Goal: Task Accomplishment & Management: Use online tool/utility

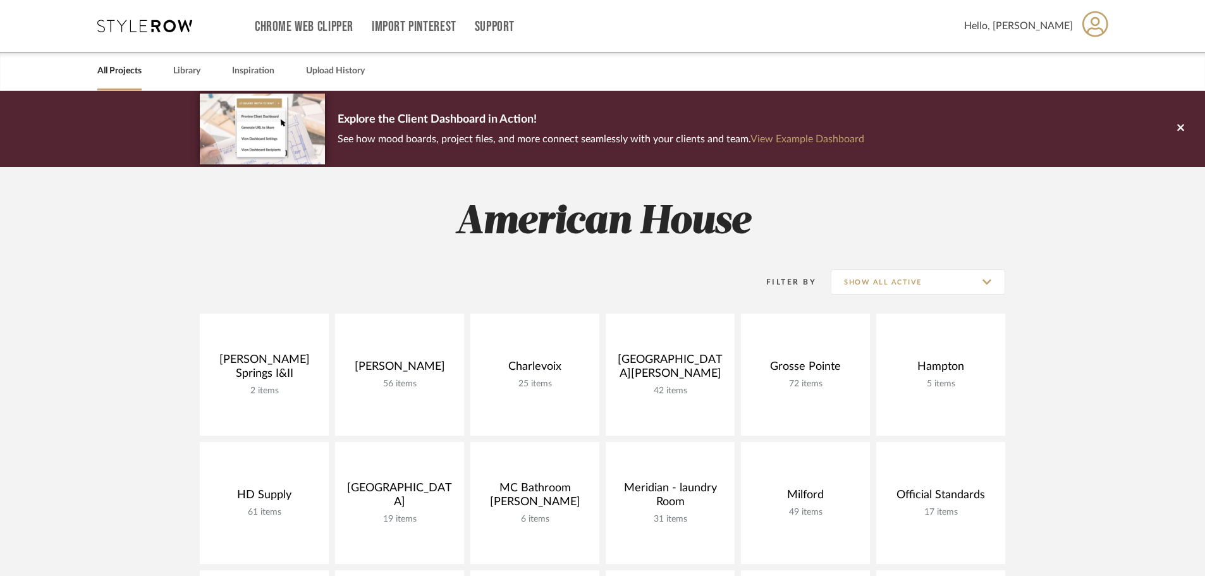
drag, startPoint x: 0, startPoint y: 0, endPoint x: 745, endPoint y: 116, distance: 754.1
click at [745, 116] on div "Explore the Client Dashboard in Action! See how mood boards, project files, and…" at bounding box center [600, 128] width 526 height 76
drag, startPoint x: 745, startPoint y: 116, endPoint x: 1084, endPoint y: 316, distance: 393.6
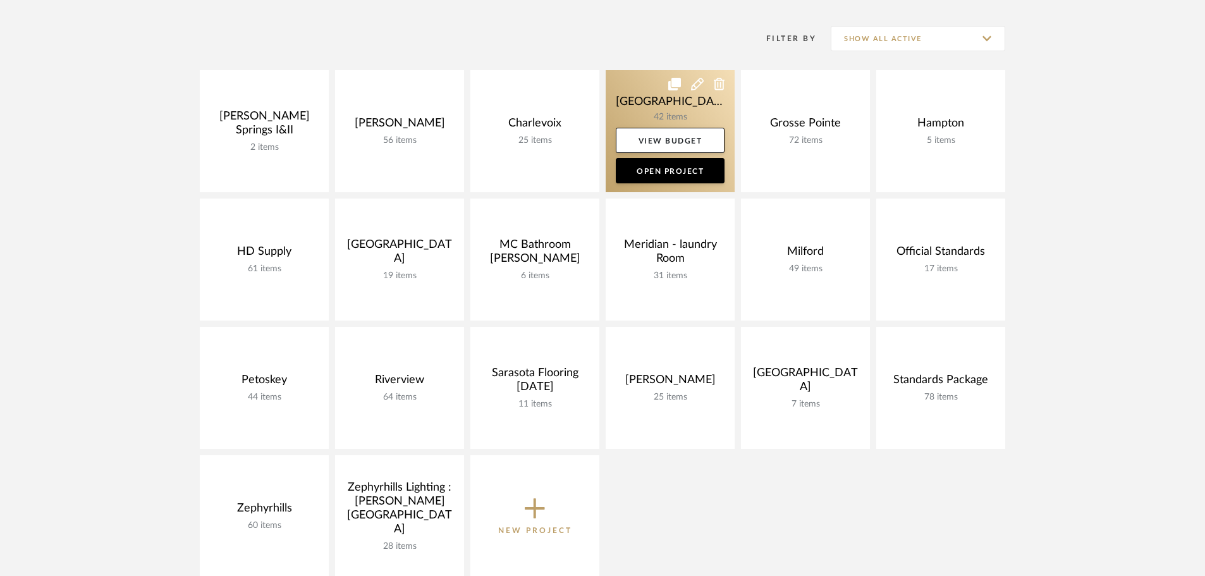
scroll to position [253, 0]
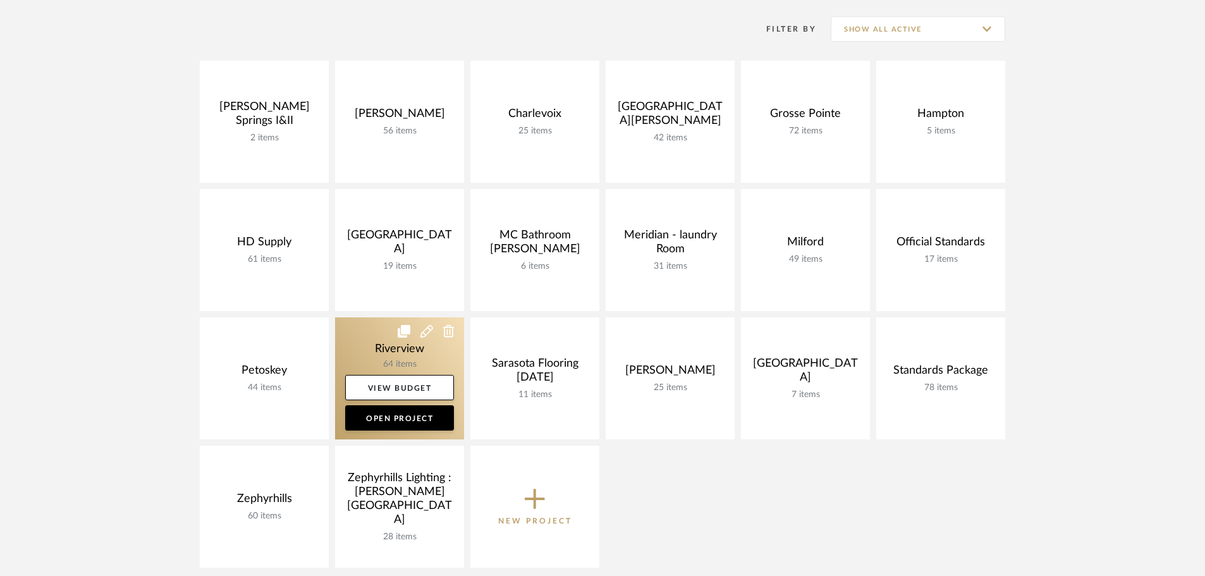
click at [367, 327] on link at bounding box center [399, 378] width 129 height 122
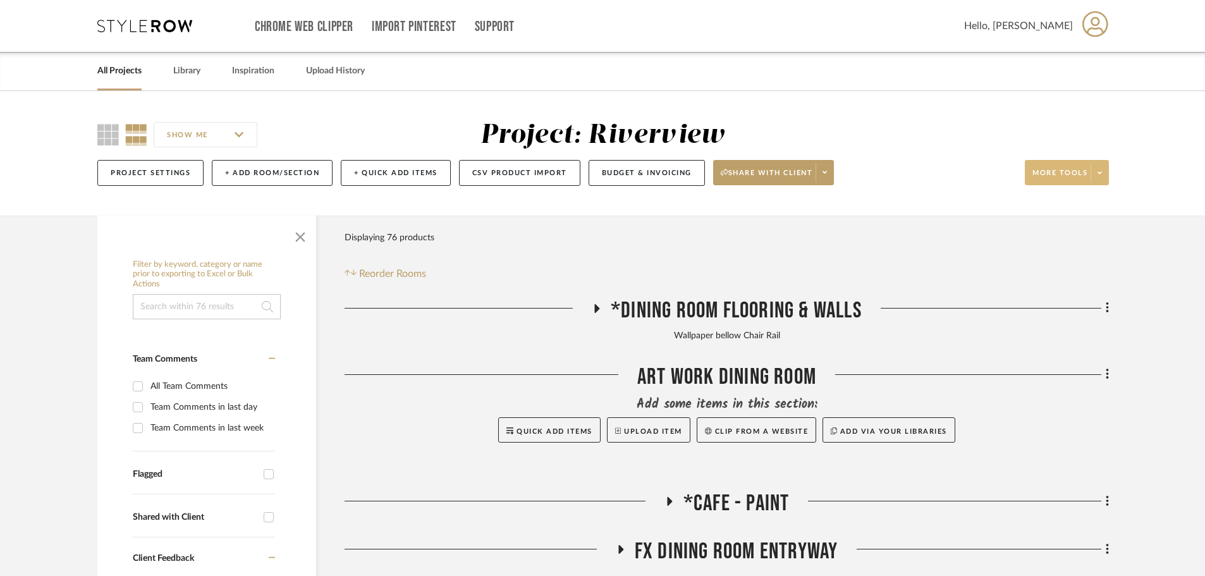
click at [1094, 173] on span at bounding box center [1099, 172] width 18 height 19
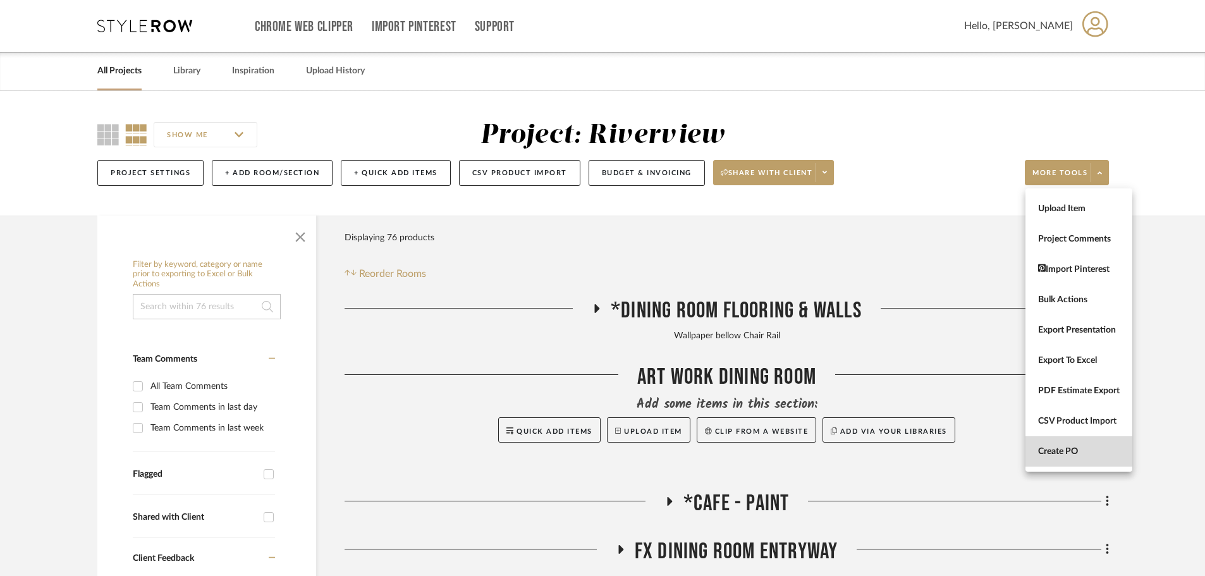
click at [1074, 458] on button "Create PO" at bounding box center [1078, 451] width 107 height 30
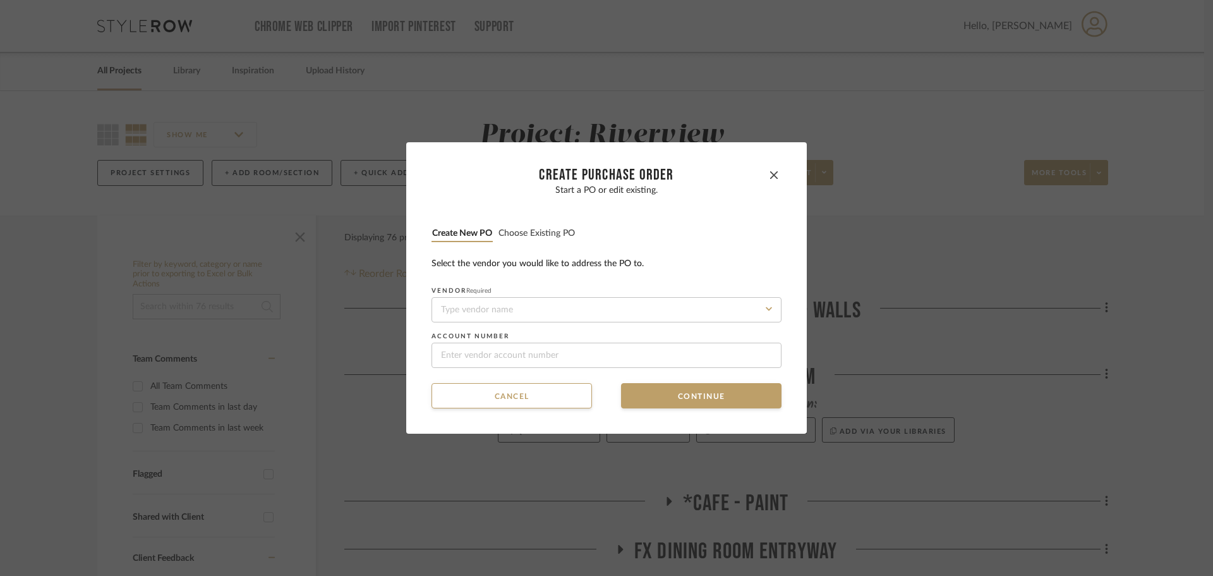
click at [540, 229] on button "Choose existing PO" at bounding box center [537, 234] width 78 height 12
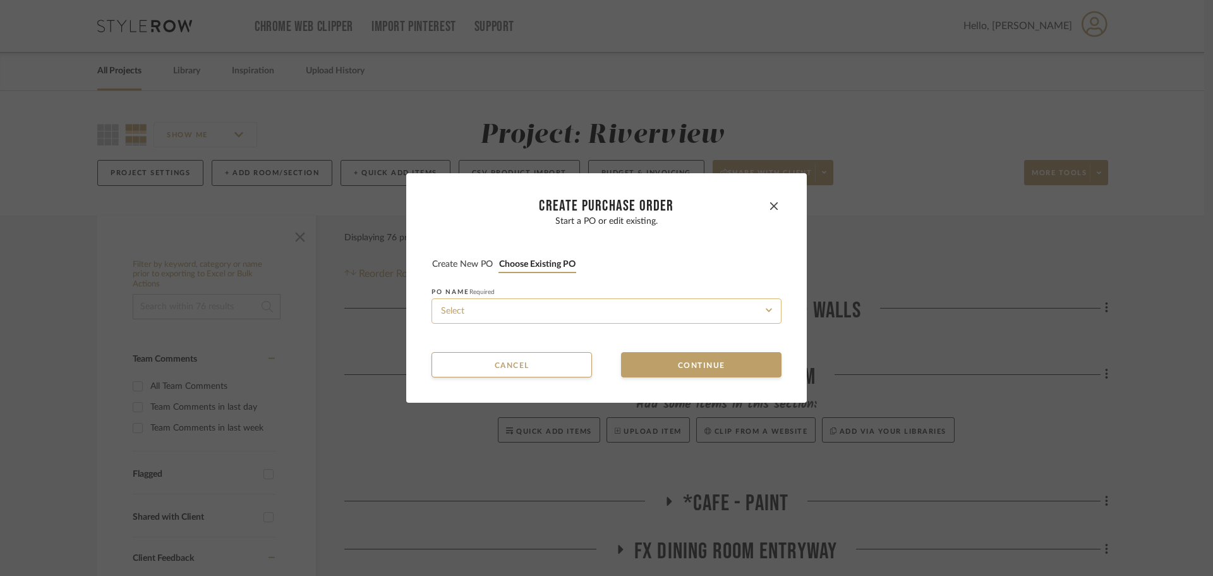
click at [545, 308] on input at bounding box center [607, 310] width 350 height 25
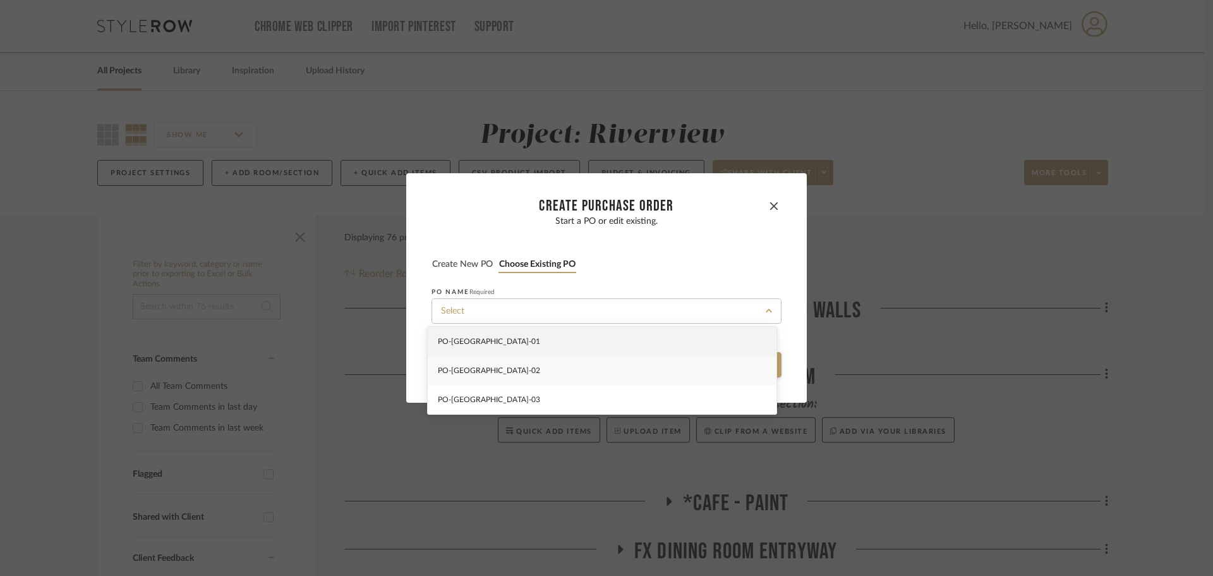
click at [545, 374] on div "PO-[GEOGRAPHIC_DATA]-02" at bounding box center [602, 370] width 349 height 29
type input "PO-[GEOGRAPHIC_DATA]-02"
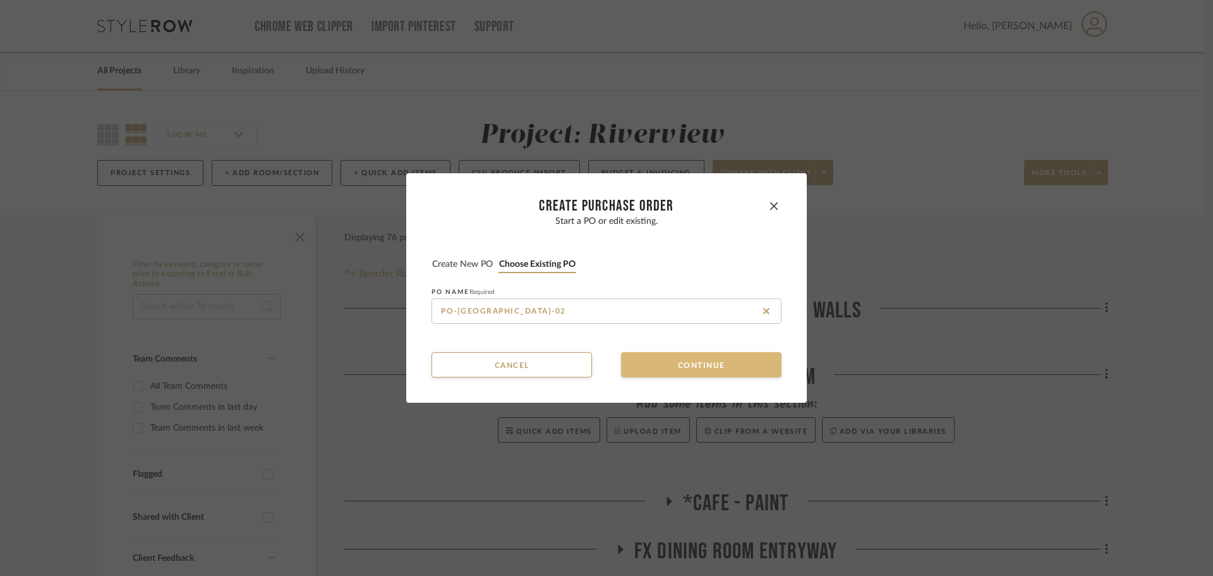
click at [687, 369] on button "Continue" at bounding box center [701, 364] width 161 height 25
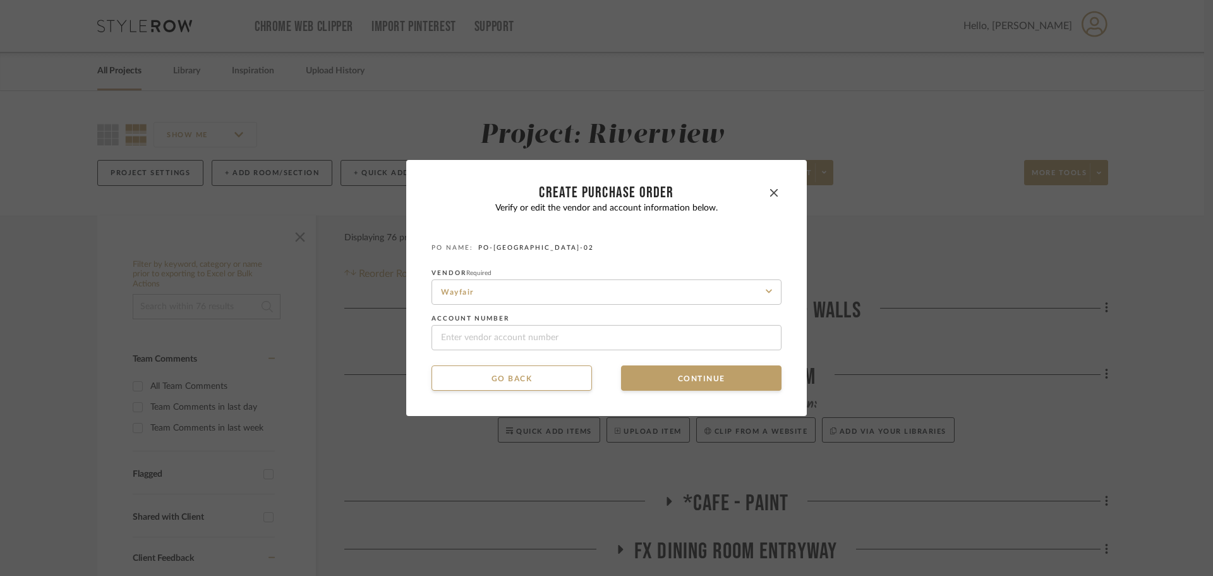
click at [658, 391] on dialog-content "CREATE Purchase order Verify or edit the vendor and account information below. …" at bounding box center [606, 288] width 401 height 256
click at [654, 379] on button "Continue" at bounding box center [701, 377] width 161 height 25
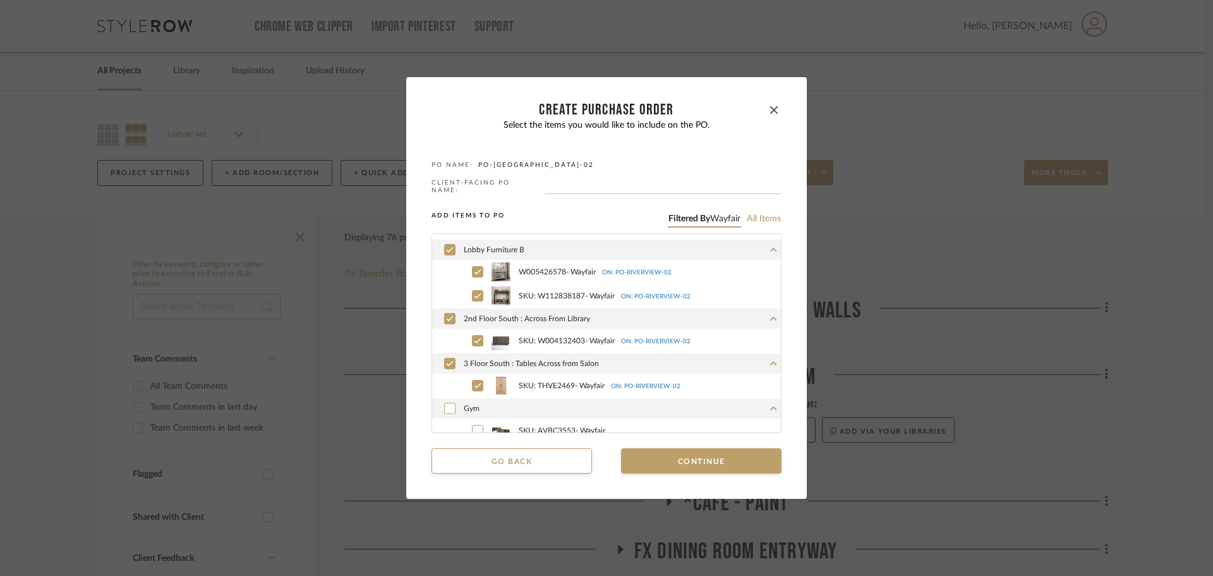
scroll to position [110, 0]
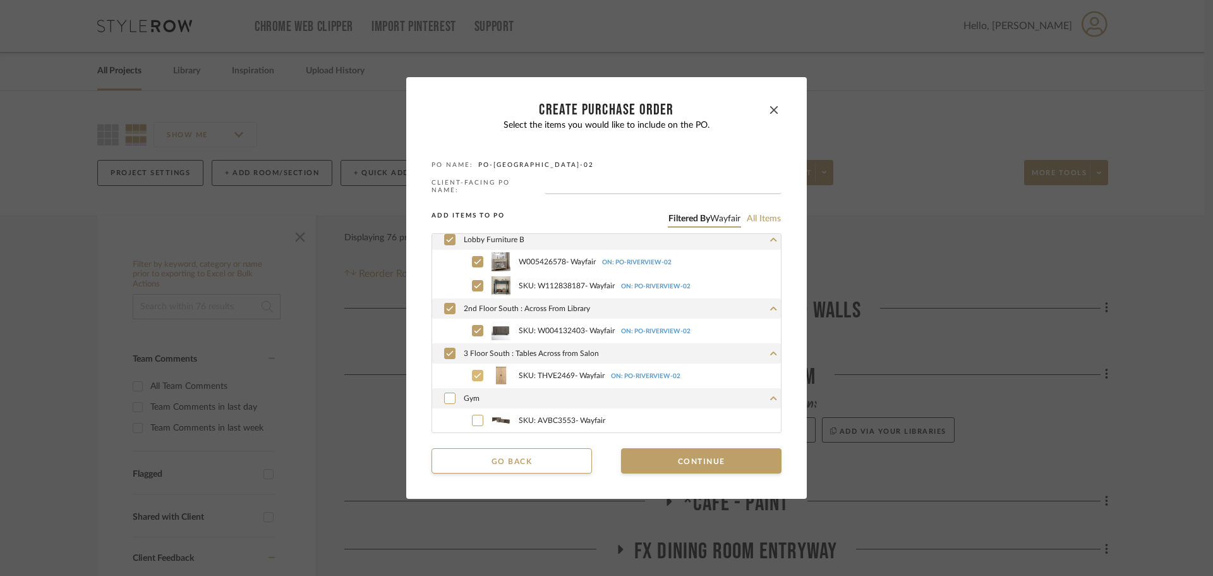
click at [476, 366] on label "SKU: THVE2469 - Wayfair ON: PO-[GEOGRAPHIC_DATA]-02" at bounding box center [620, 375] width 321 height 19
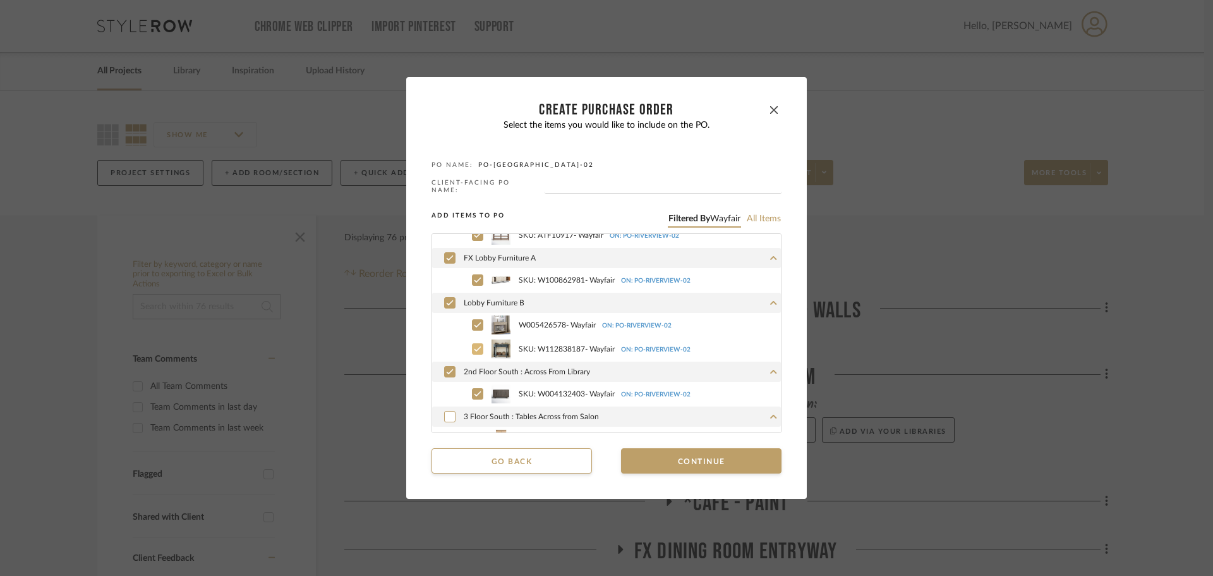
click at [472, 346] on div at bounding box center [477, 348] width 11 height 11
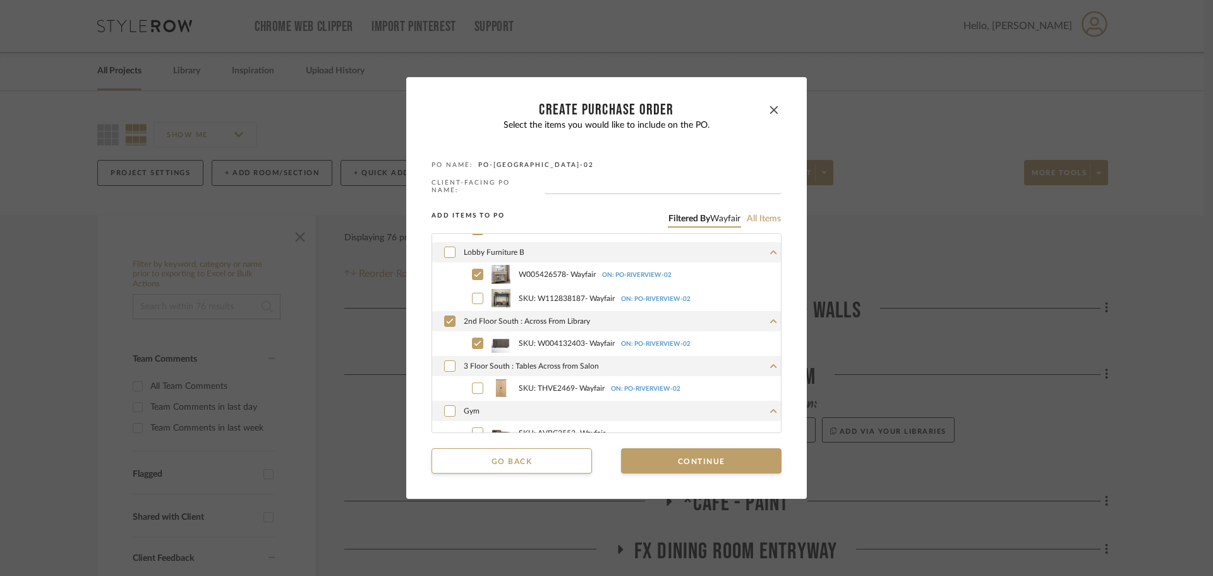
scroll to position [110, 0]
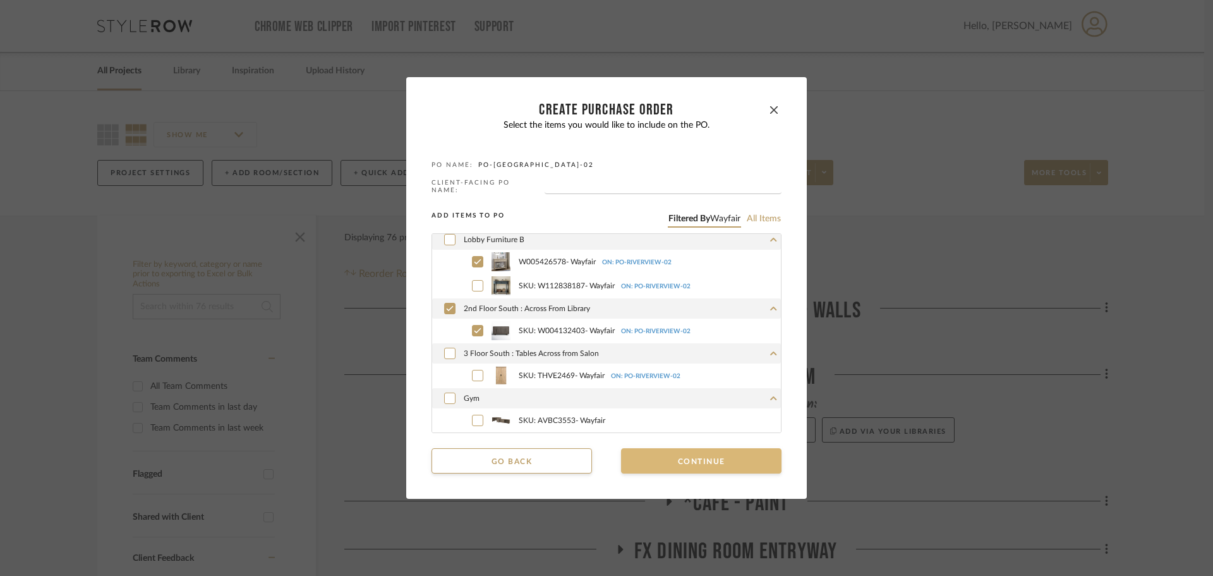
click at [642, 463] on button "Continue" at bounding box center [701, 460] width 161 height 25
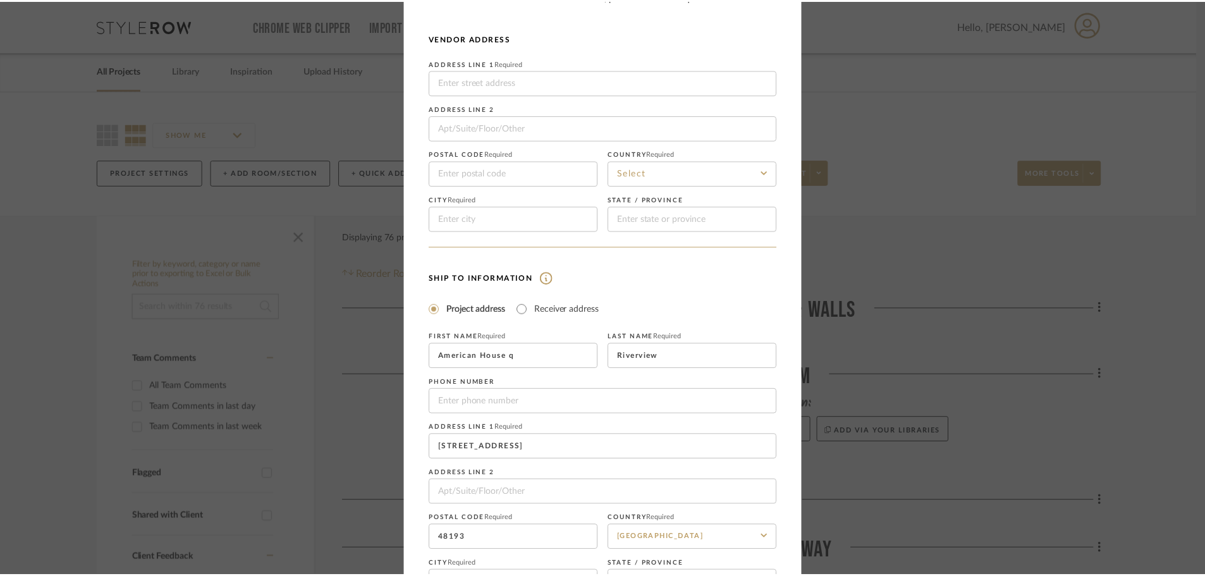
scroll to position [148, 0]
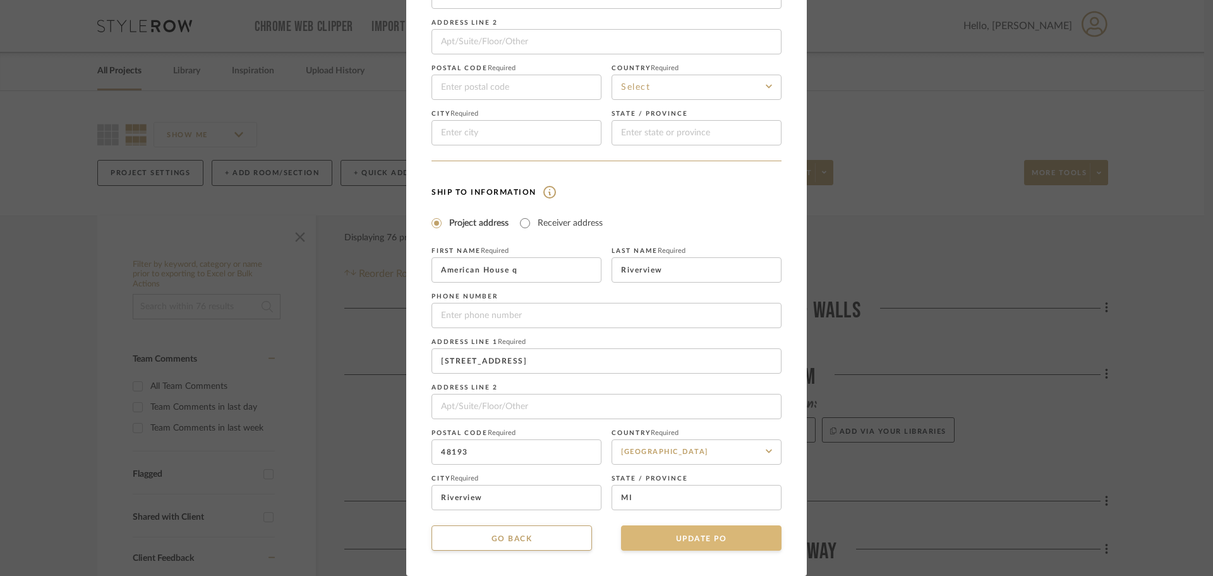
click at [705, 544] on button "UPDATE PO" at bounding box center [701, 537] width 161 height 25
